Goal: Task Accomplishment & Management: Manage account settings

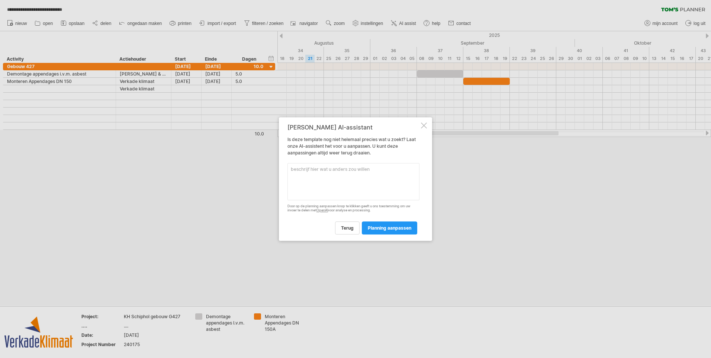
click at [421, 126] on div at bounding box center [424, 125] width 6 height 6
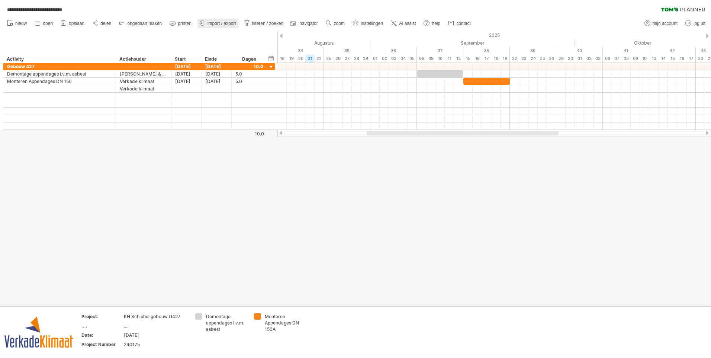
click at [211, 20] on link "import / export" at bounding box center [217, 24] width 41 height 10
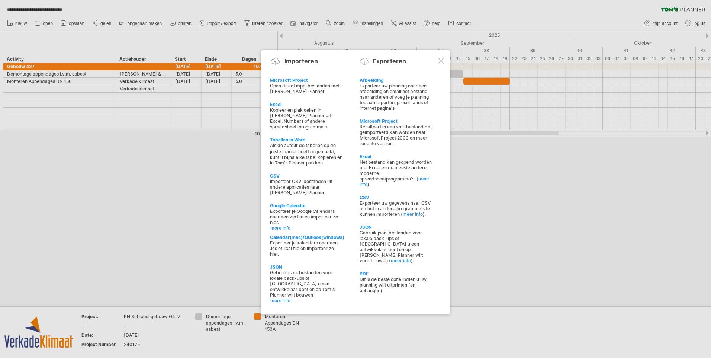
click at [442, 59] on div at bounding box center [441, 61] width 6 height 6
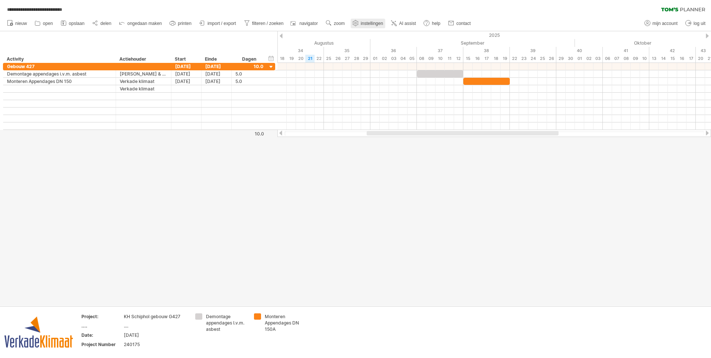
click at [375, 26] on link "instellingen" at bounding box center [367, 24] width 35 height 10
select select "*"
select select "**"
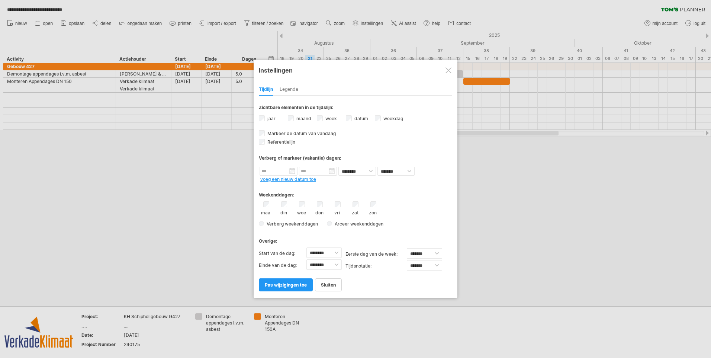
click at [446, 67] on div at bounding box center [448, 70] width 6 height 6
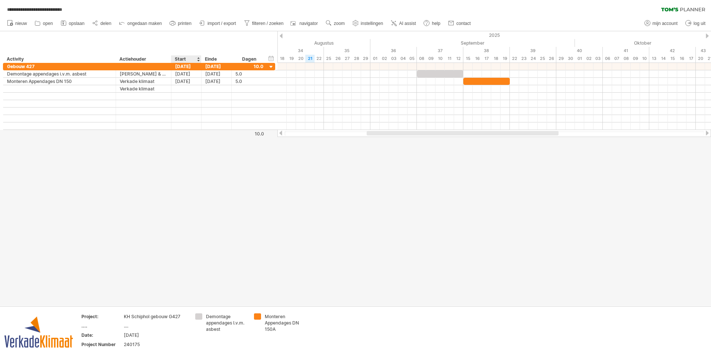
click at [181, 181] on div at bounding box center [355, 168] width 711 height 274
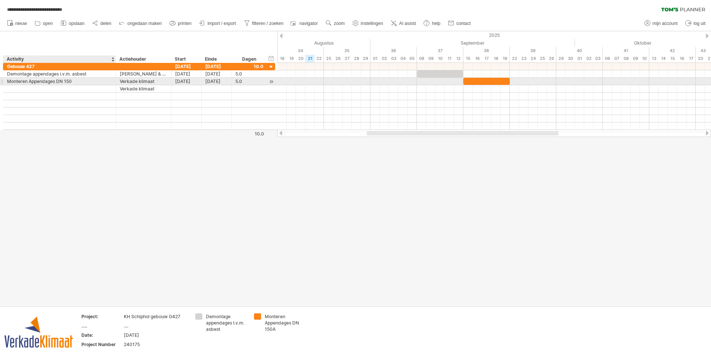
click at [88, 82] on div "Monteren Appendages DN 150" at bounding box center [59, 81] width 105 height 7
drag, startPoint x: 88, startPoint y: 82, endPoint x: 3, endPoint y: 84, distance: 85.2
click at [3, 84] on div "**********" at bounding box center [139, 81] width 272 height 8
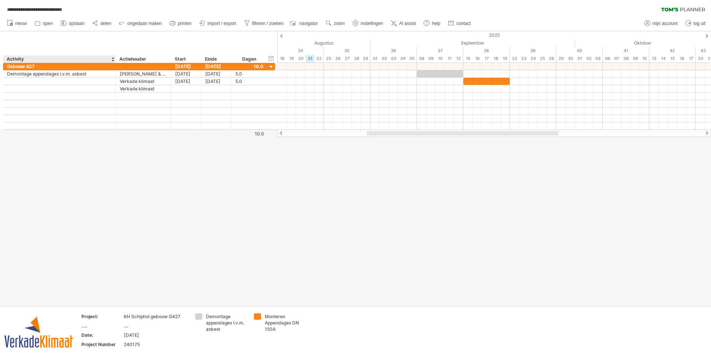
click at [98, 188] on div at bounding box center [355, 168] width 711 height 274
click at [80, 24] on span "opslaan" at bounding box center [77, 23] width 16 height 5
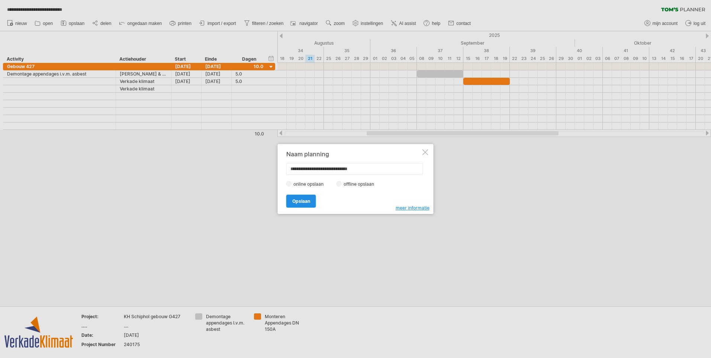
click at [309, 203] on span "Opslaan" at bounding box center [301, 201] width 18 height 6
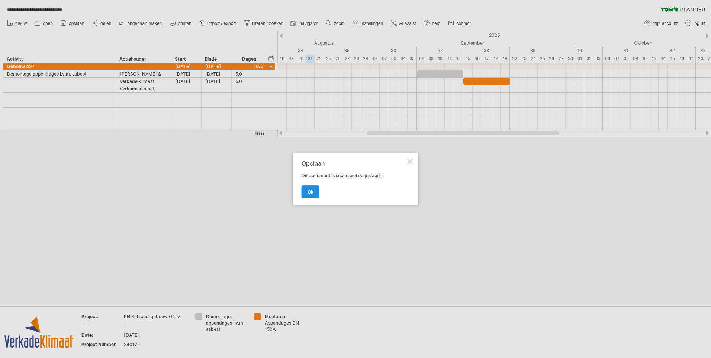
click at [310, 191] on span "ok" at bounding box center [310, 192] width 6 height 6
